Goal: Transaction & Acquisition: Purchase product/service

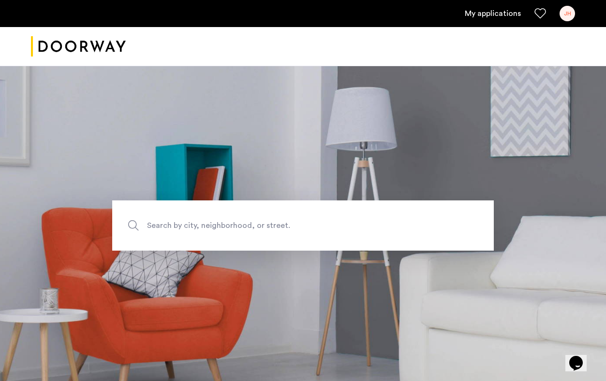
click at [567, 16] on div "JH" at bounding box center [566, 13] width 15 height 15
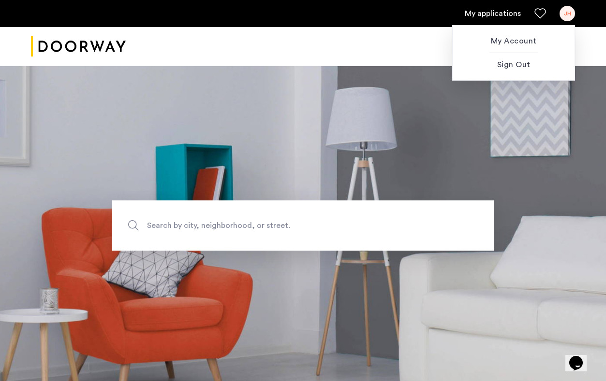
click at [502, 14] on div at bounding box center [303, 190] width 606 height 381
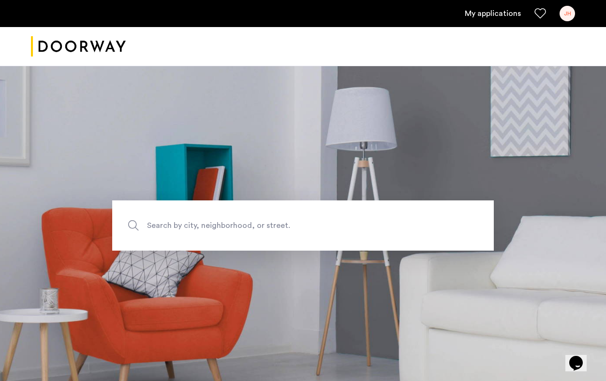
click at [486, 14] on link "My applications" at bounding box center [492, 14] width 56 height 12
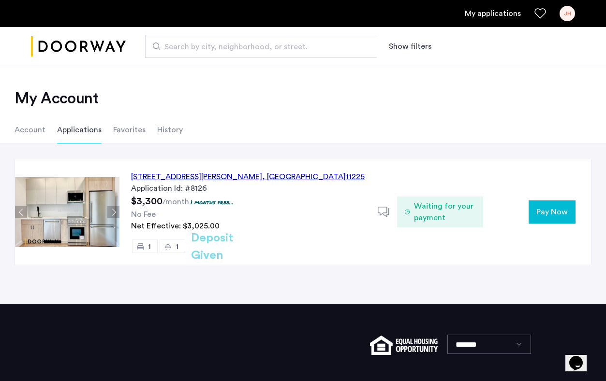
click at [220, 175] on div "268 Sullivan Place, Unit 3G, Brooklyn , NY 11225" at bounding box center [247, 177] width 233 height 12
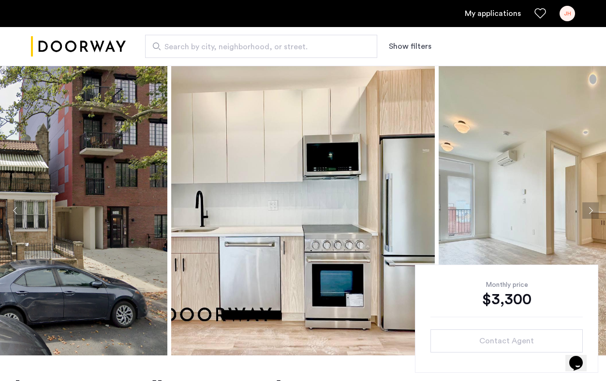
click at [499, 12] on link "My applications" at bounding box center [492, 14] width 56 height 12
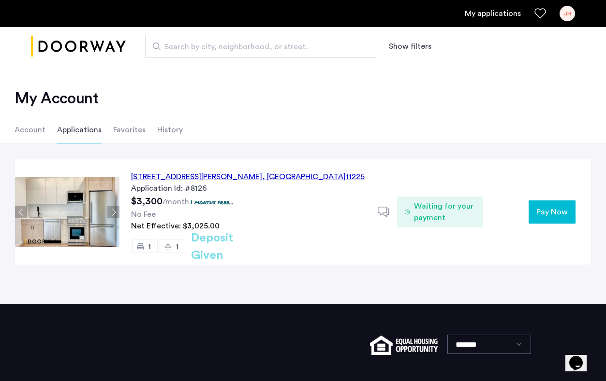
click at [234, 175] on div "268 Sullivan Place, Unit 3G, Brooklyn , NY 11225" at bounding box center [247, 177] width 233 height 12
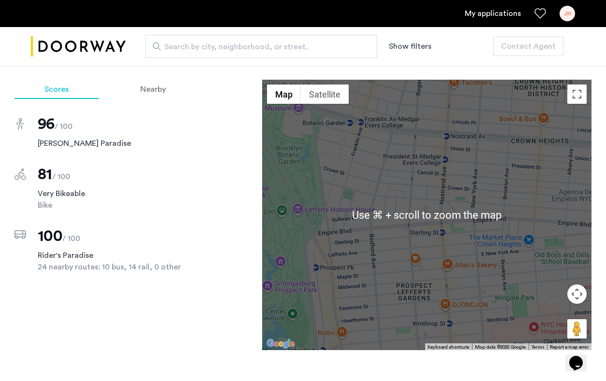
scroll to position [931, 0]
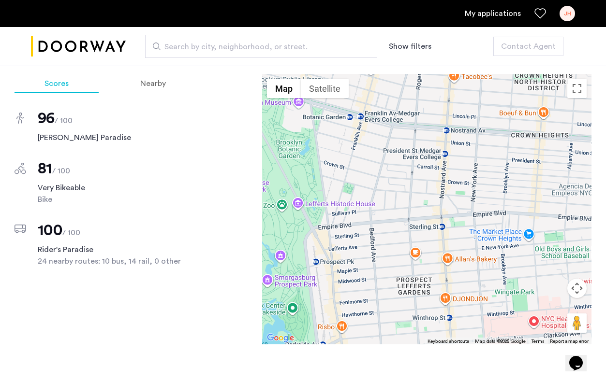
click at [568, 16] on div "JH" at bounding box center [566, 13] width 15 height 15
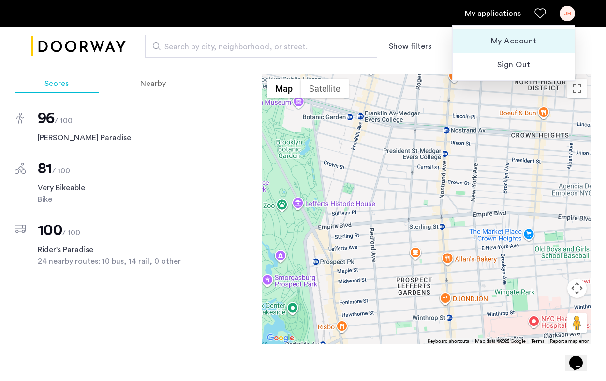
click at [521, 40] on span "My Account" at bounding box center [513, 41] width 106 height 12
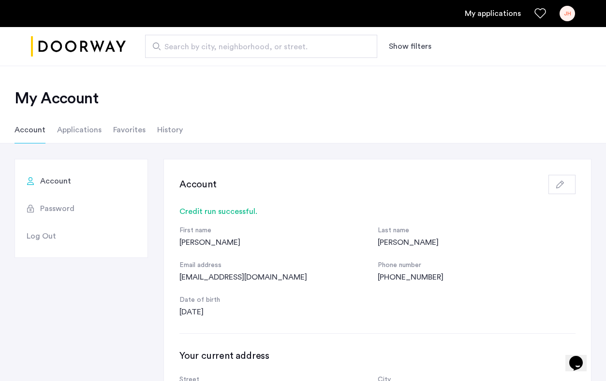
click at [79, 128] on li "Applications" at bounding box center [79, 129] width 44 height 27
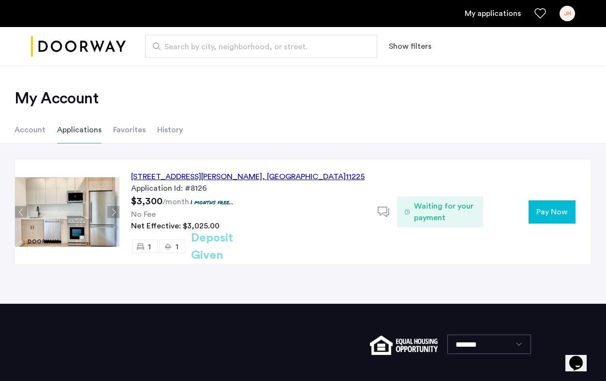
click at [548, 213] on span "Pay Now" at bounding box center [551, 212] width 31 height 12
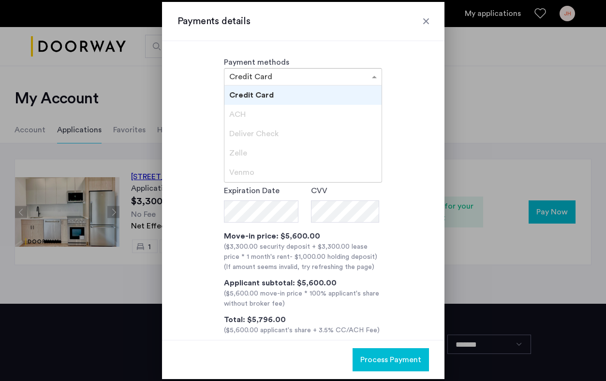
click at [310, 76] on input "text" at bounding box center [293, 77] width 128 height 7
click at [269, 117] on div "ACH" at bounding box center [302, 114] width 157 height 19
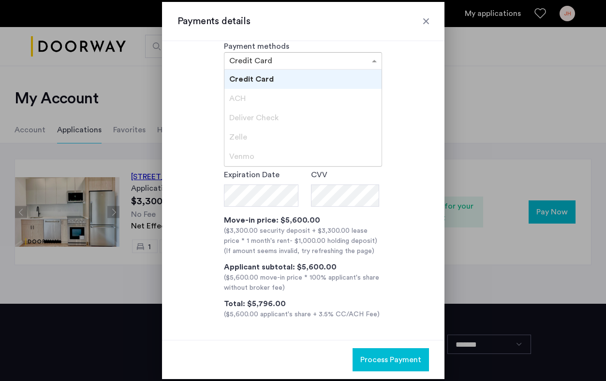
scroll to position [18, 0]
click at [415, 128] on div "**********" at bounding box center [302, 198] width 251 height 243
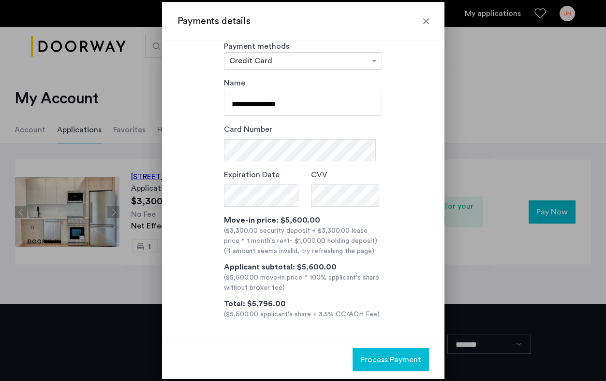
click at [277, 62] on input "text" at bounding box center [293, 61] width 128 height 7
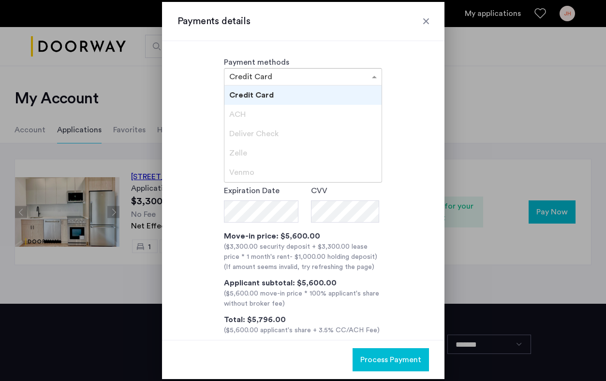
scroll to position [0, 0]
click at [358, 72] on div at bounding box center [302, 77] width 157 height 12
click at [357, 82] on div at bounding box center [302, 77] width 157 height 12
click at [378, 76] on span at bounding box center [375, 77] width 12 height 12
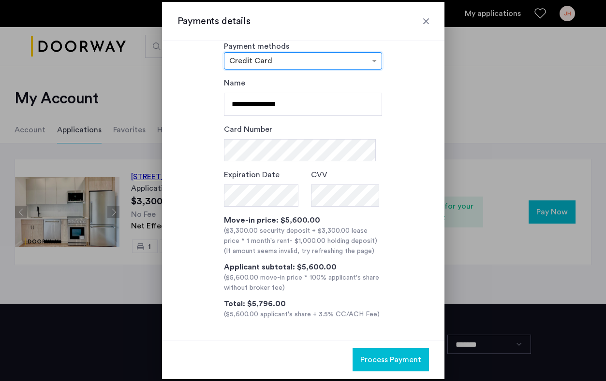
scroll to position [18, 0]
click at [370, 61] on span at bounding box center [375, 61] width 12 height 12
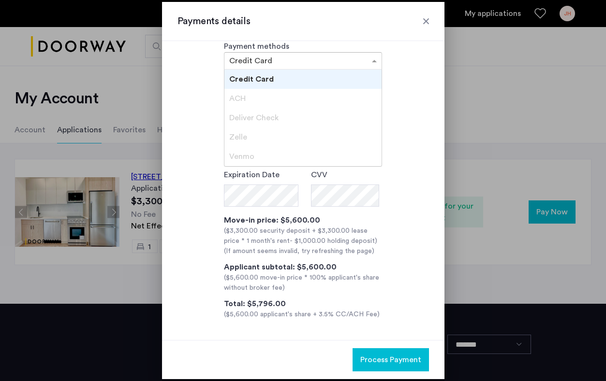
click at [259, 75] on span "Credit Card" at bounding box center [251, 79] width 44 height 8
